Goal: Transaction & Acquisition: Purchase product/service

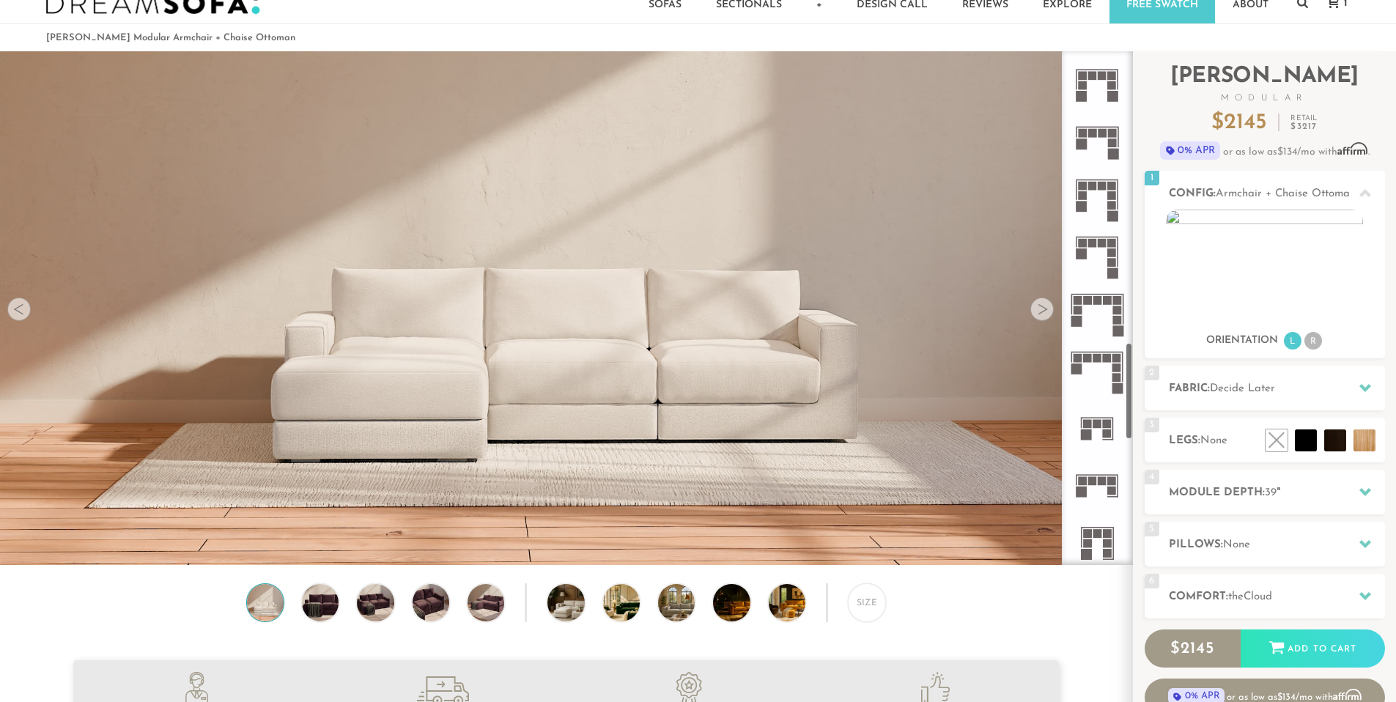
scroll to position [1544, 0]
click at [1117, 315] on icon at bounding box center [1096, 314] width 57 height 57
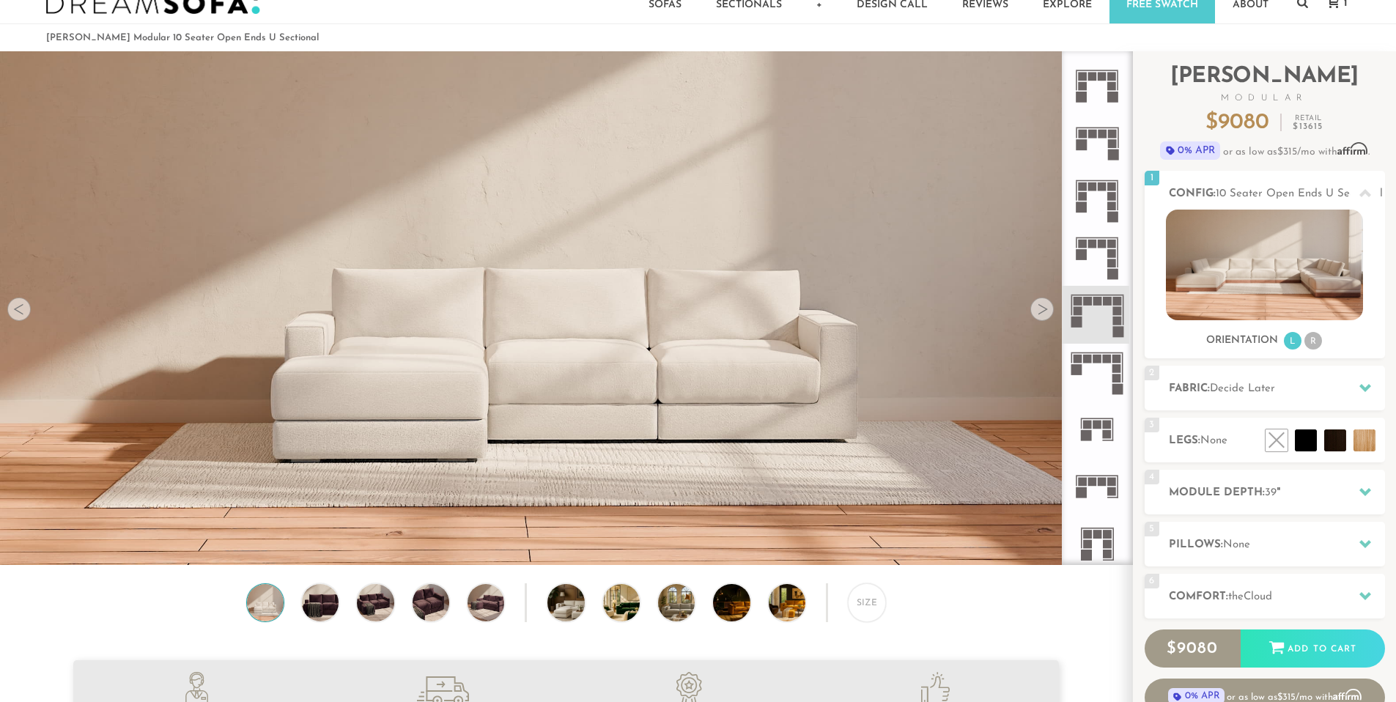
click at [1109, 255] on rect at bounding box center [1112, 253] width 9 height 9
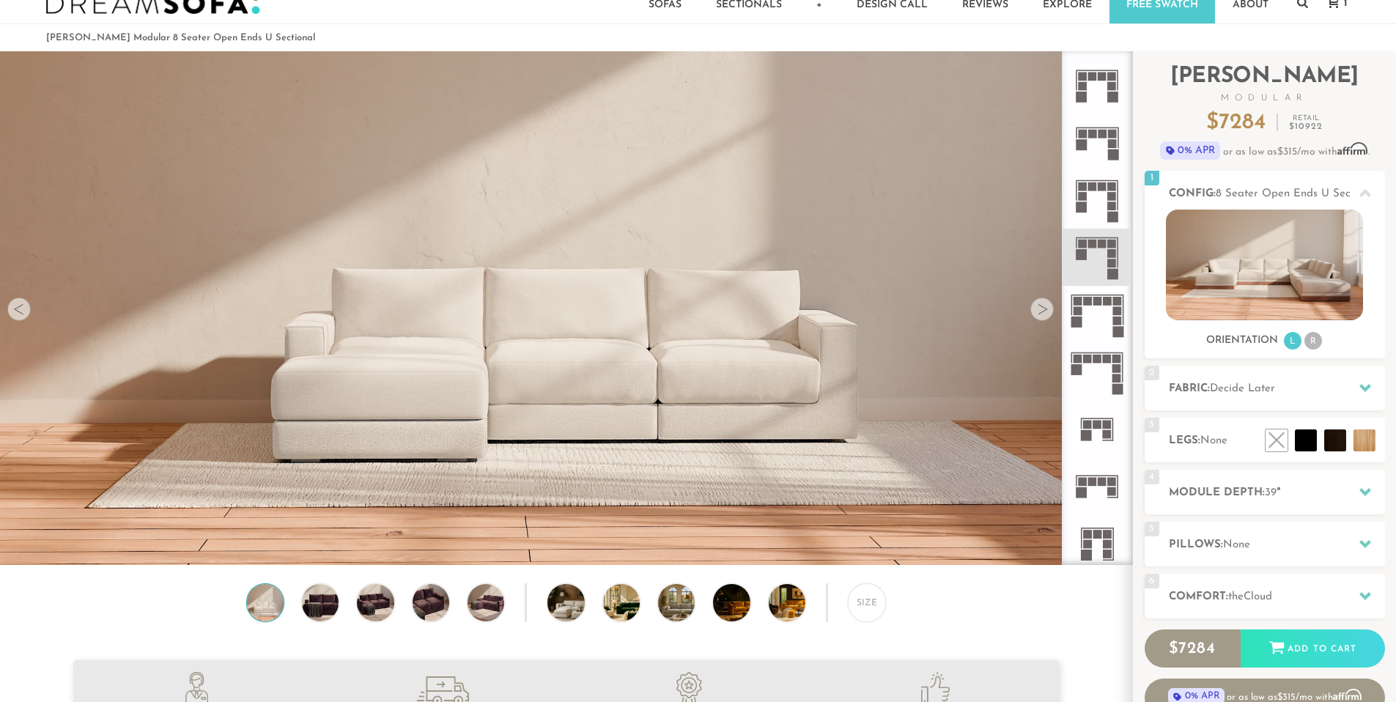
click at [1110, 204] on rect at bounding box center [1112, 205] width 9 height 9
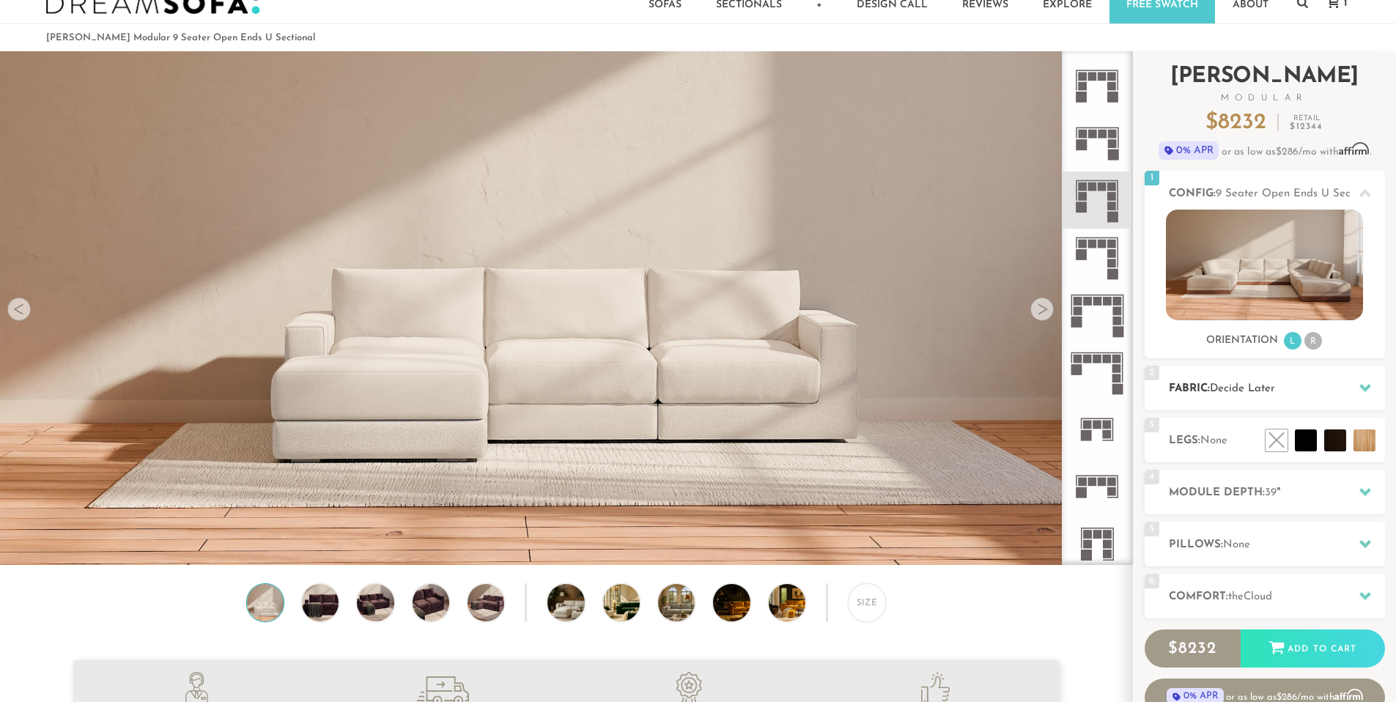
click at [1266, 385] on span "Decide Later" at bounding box center [1242, 388] width 65 height 11
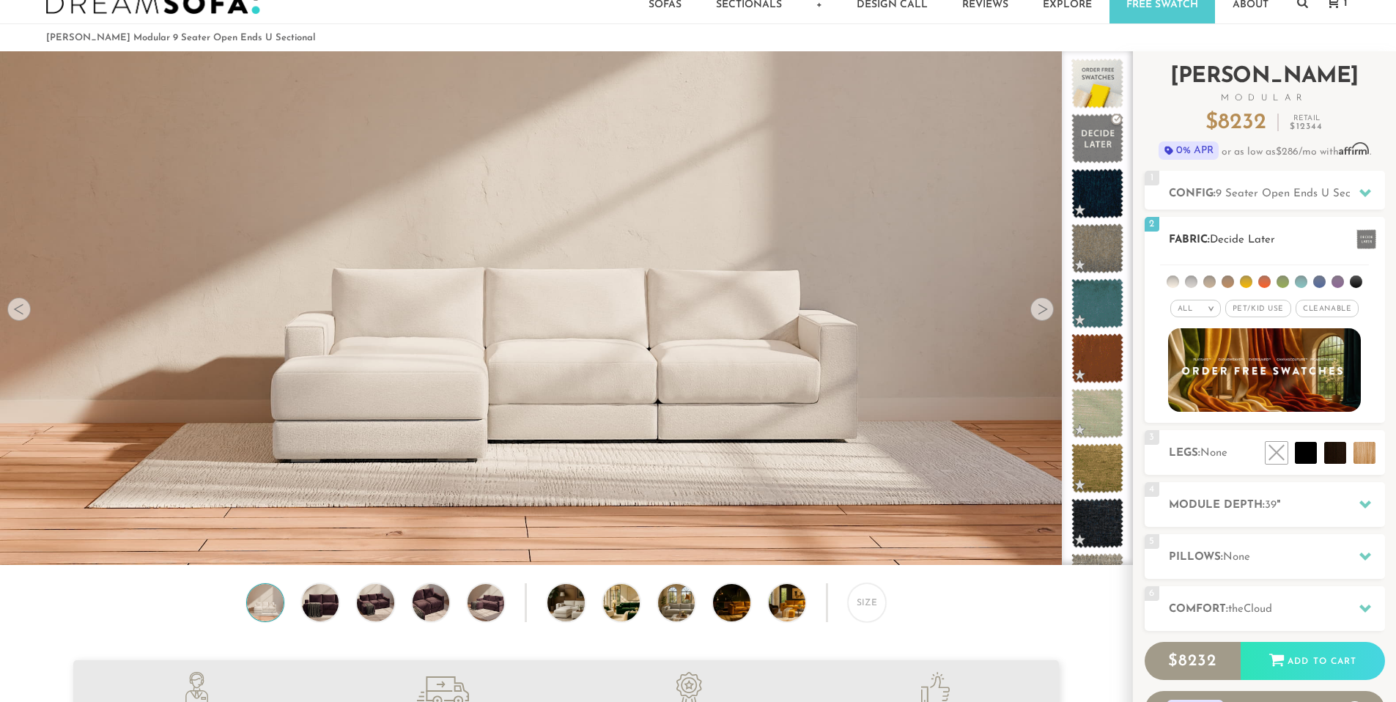
click at [1207, 309] on em ">" at bounding box center [1210, 308] width 11 height 7
click at [1206, 350] on li "Tier" at bounding box center [1195, 348] width 51 height 21
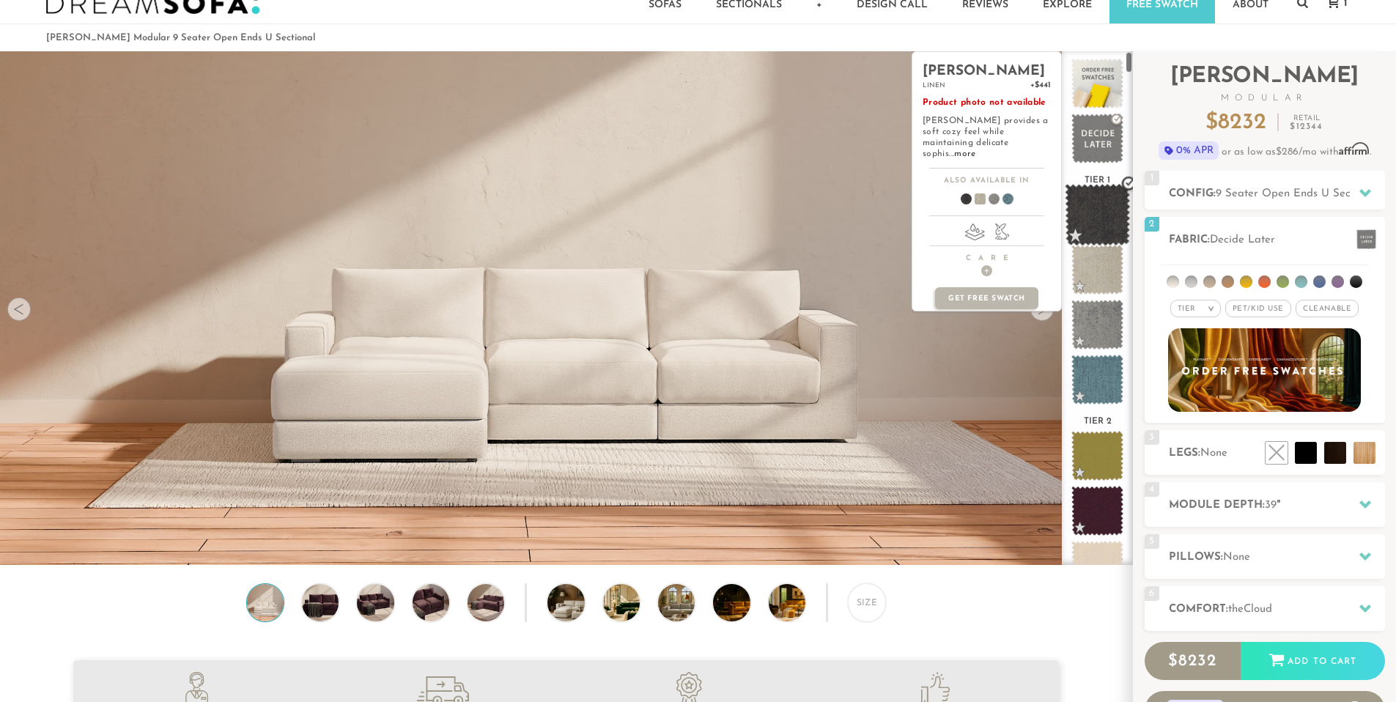
click at [1101, 207] on span at bounding box center [1097, 215] width 65 height 62
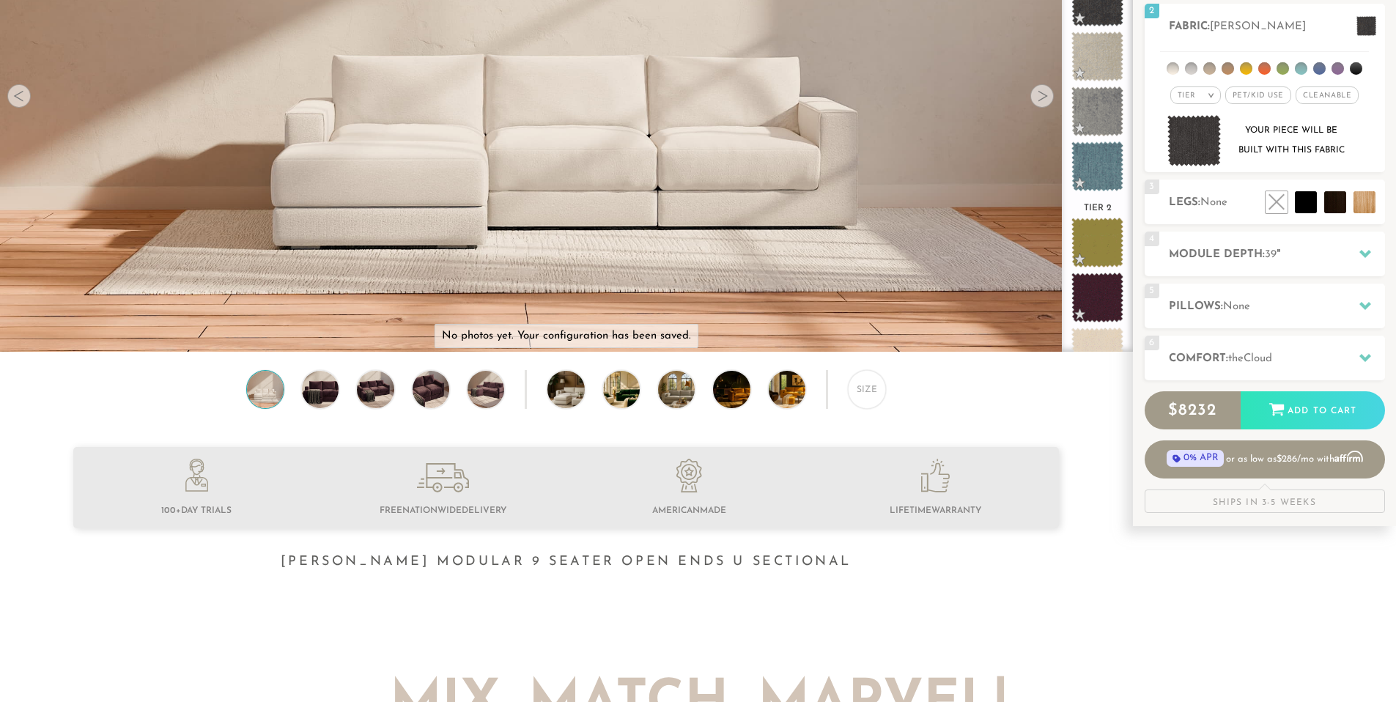
scroll to position [256, 0]
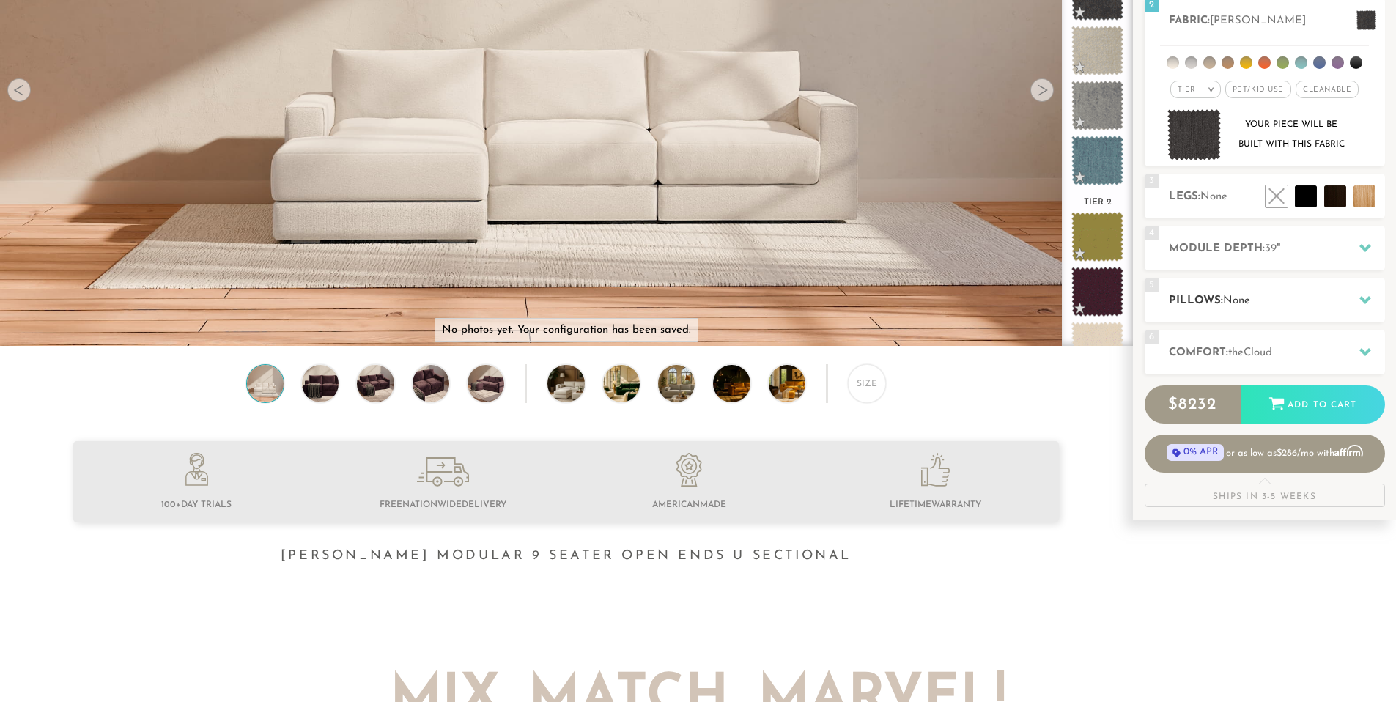
click at [1246, 320] on div "5 Pillows: None" at bounding box center [1264, 300] width 240 height 45
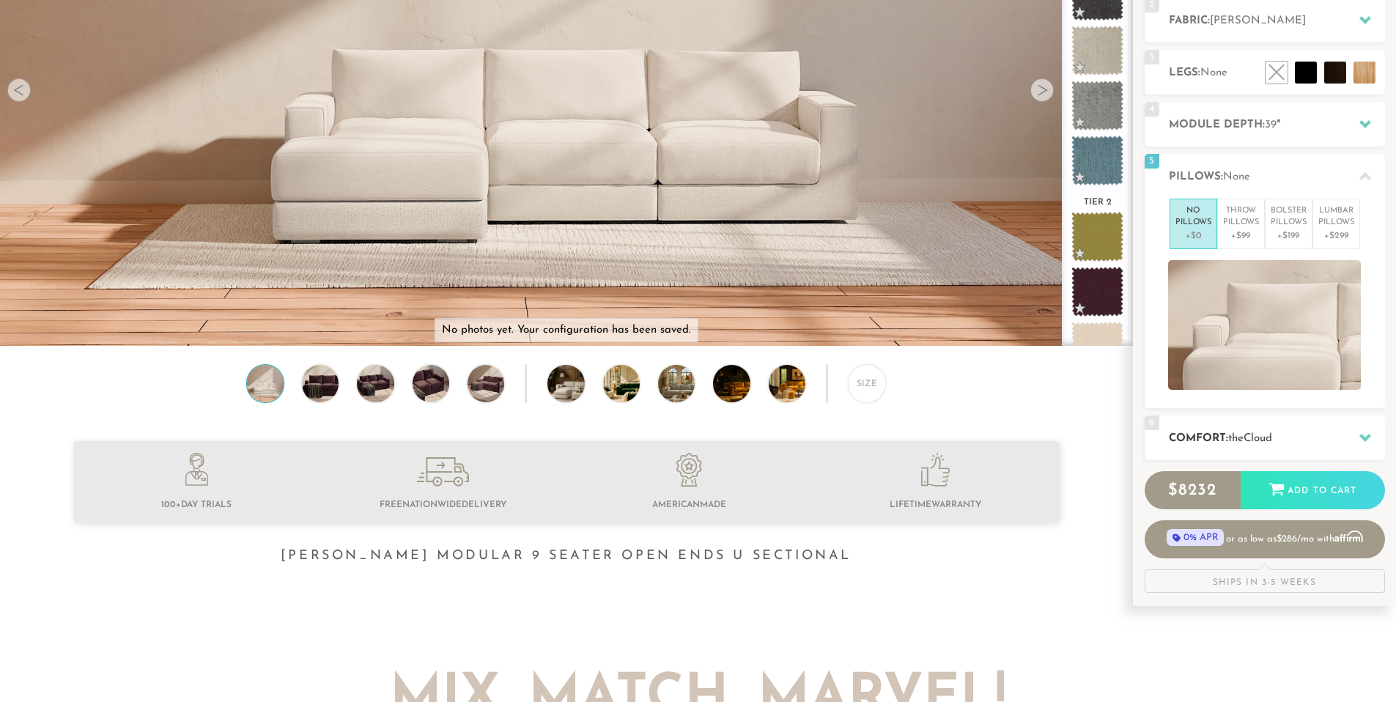
click at [1243, 443] on span "the" at bounding box center [1235, 438] width 15 height 11
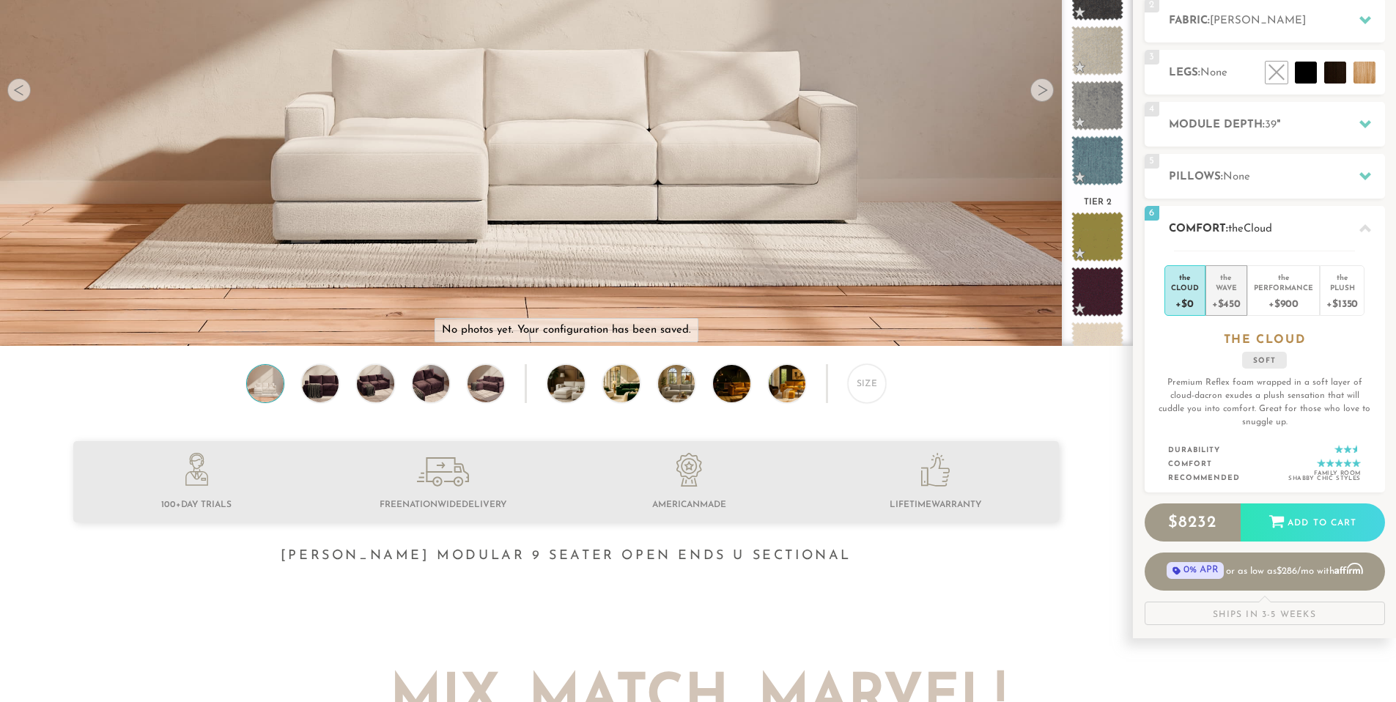
click at [1221, 297] on div "+$450" at bounding box center [1226, 302] width 29 height 21
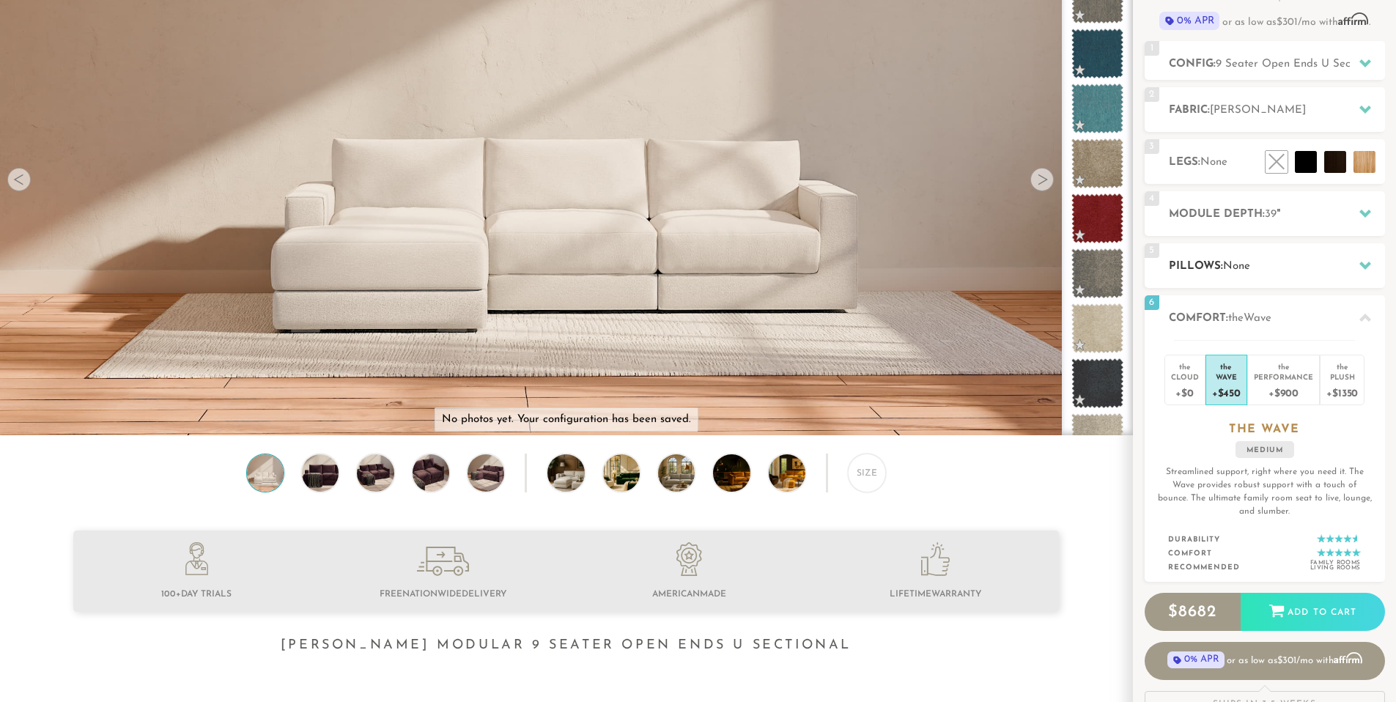
scroll to position [191, 0]
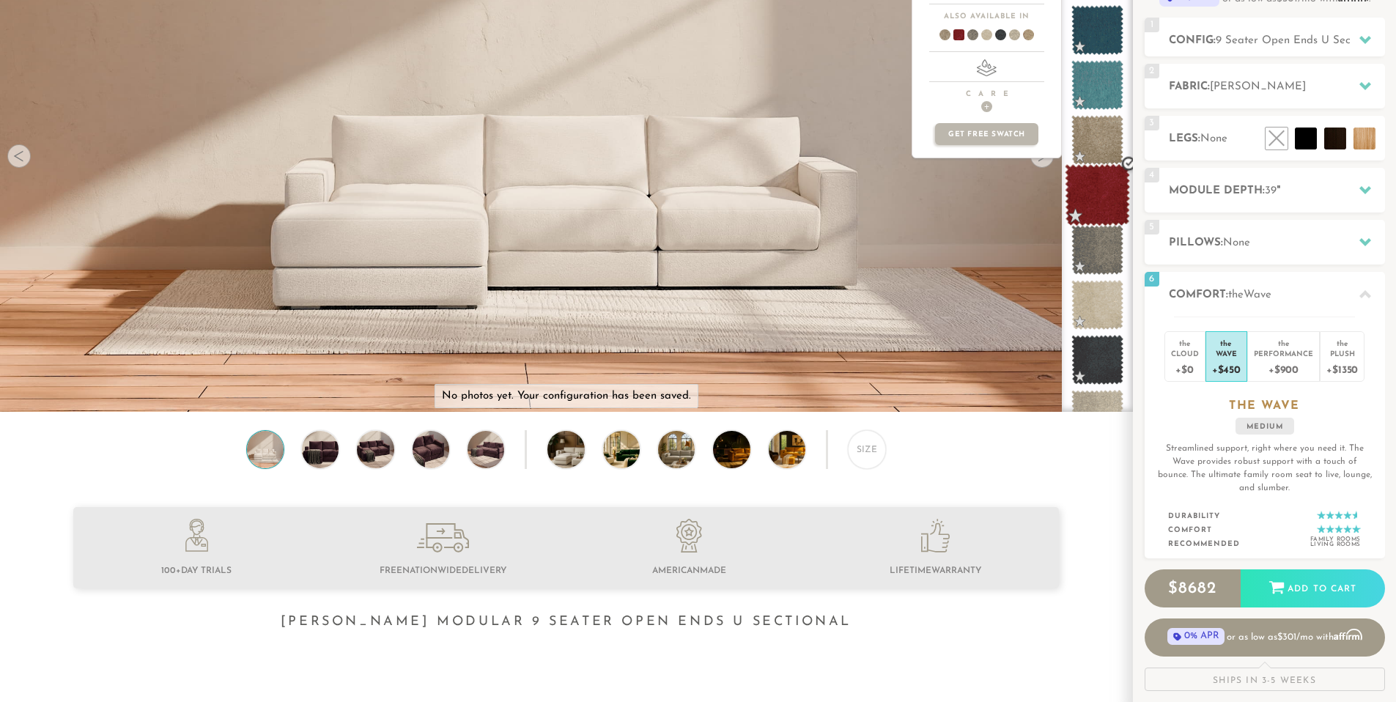
click at [1093, 188] on span at bounding box center [1097, 195] width 65 height 62
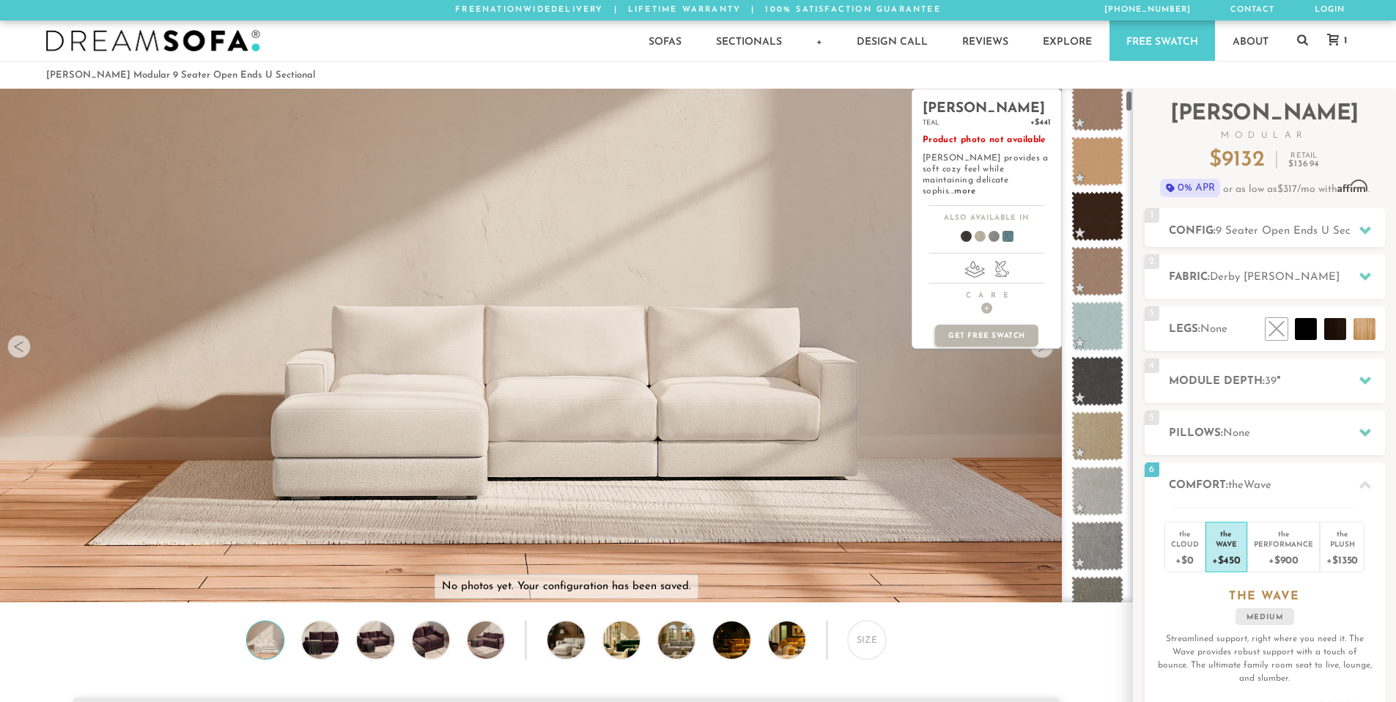
scroll to position [0, 0]
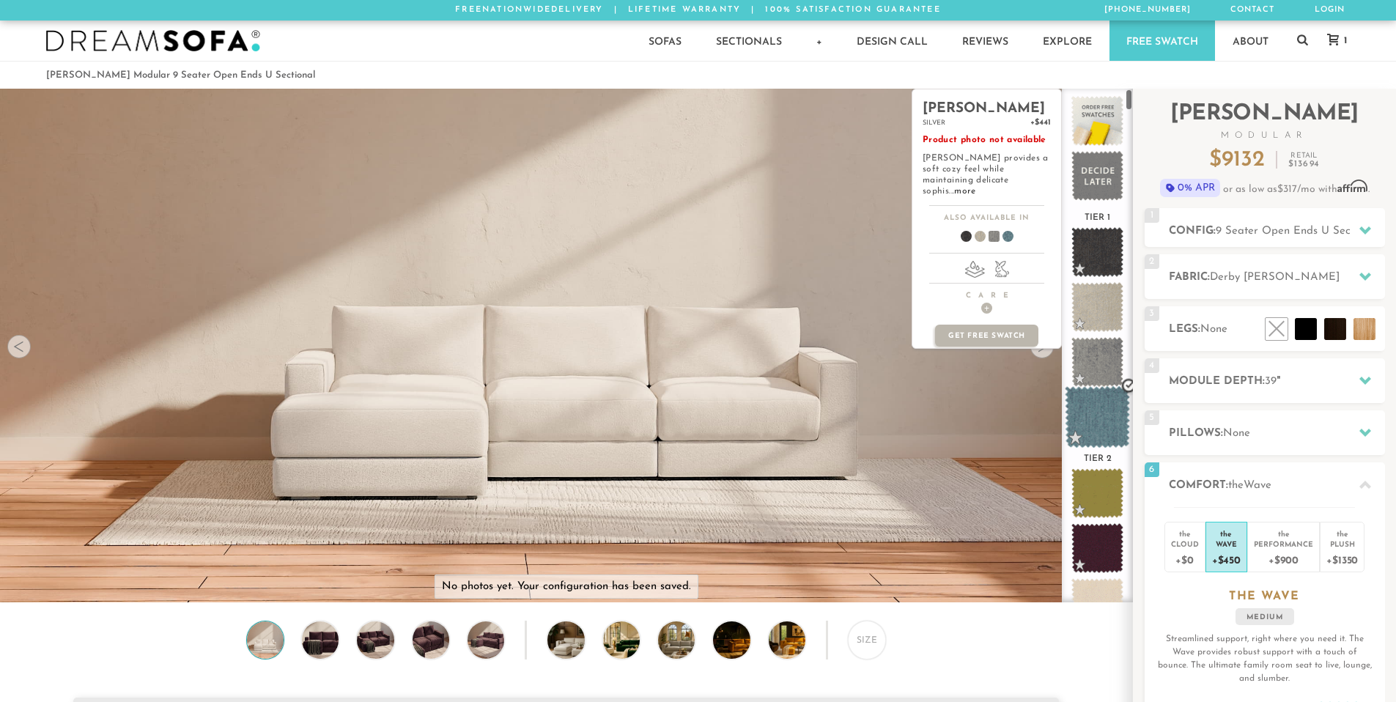
click at [1103, 418] on span at bounding box center [1097, 417] width 65 height 62
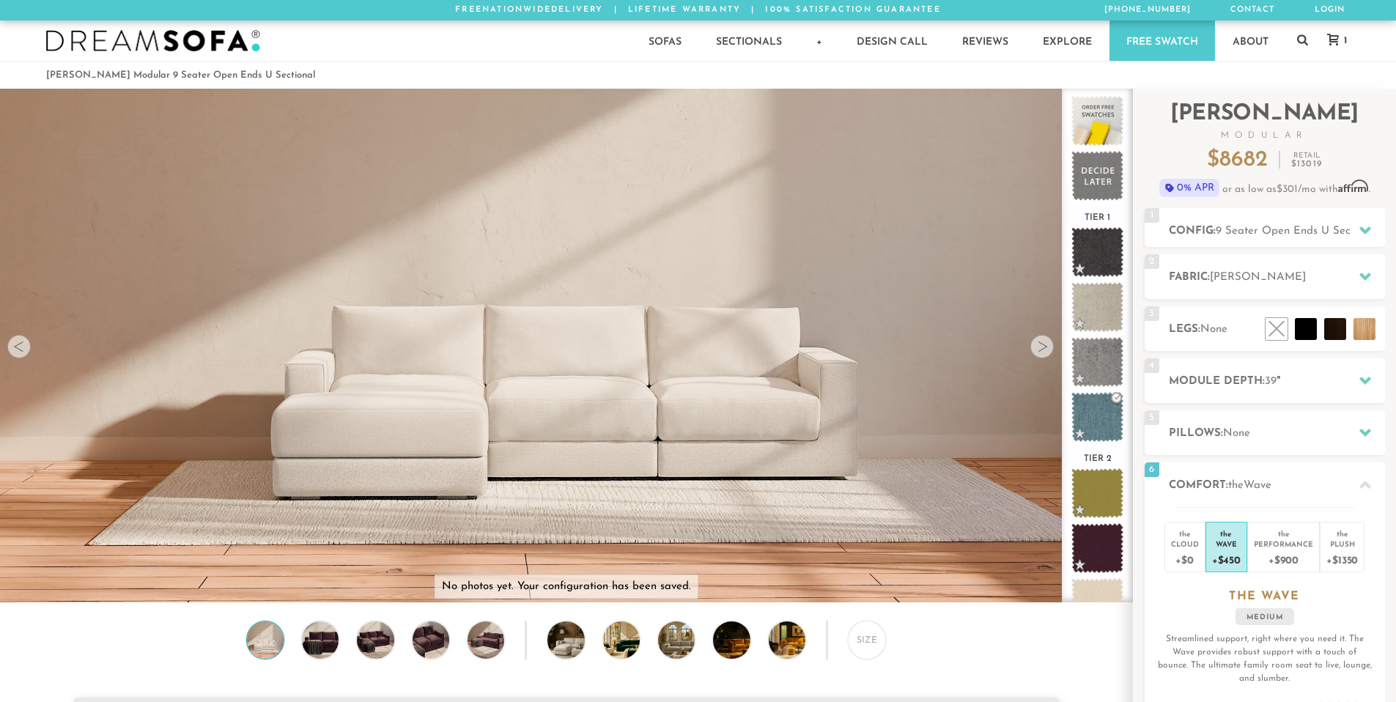
scroll to position [17155, 1385]
